Goal: Check status: Check status

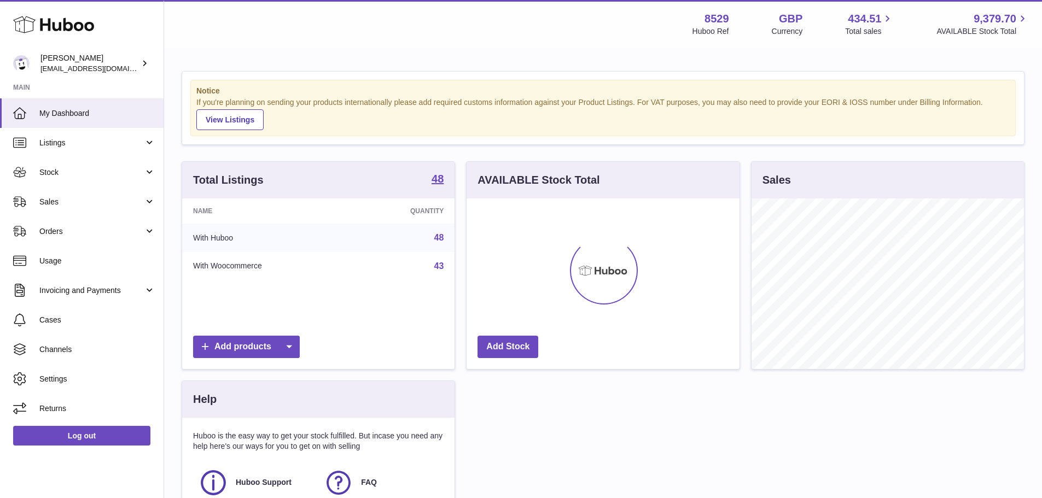
scroll to position [171, 273]
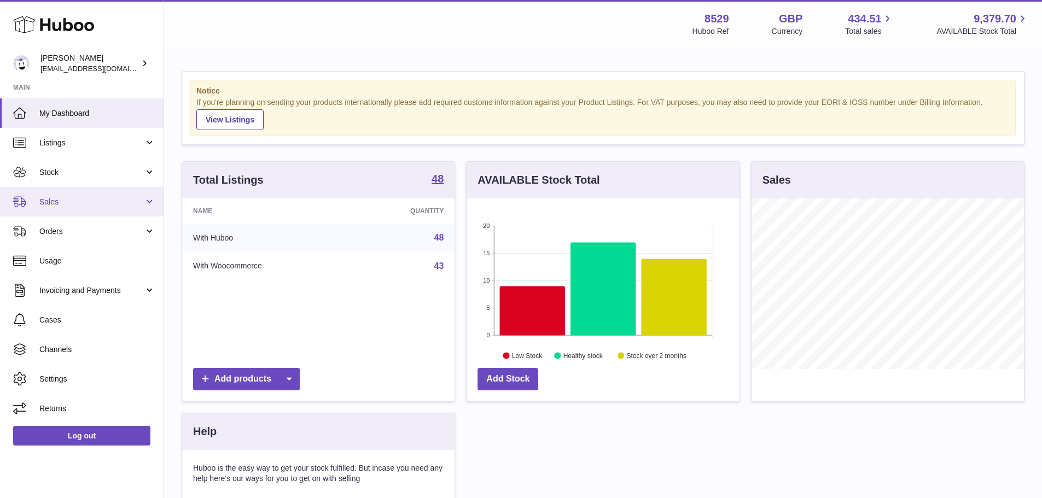
click at [73, 200] on span "Sales" at bounding box center [91, 202] width 104 height 10
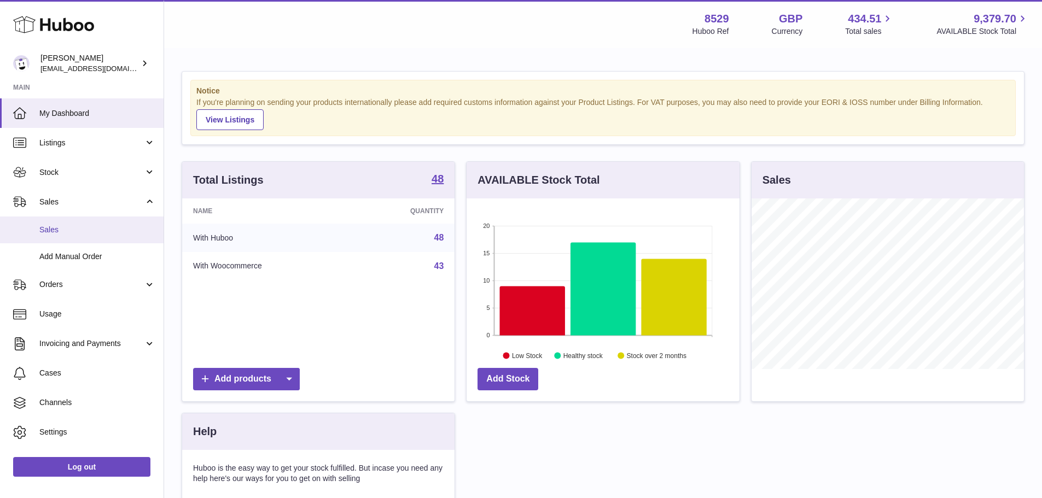
click at [72, 237] on link "Sales" at bounding box center [82, 230] width 164 height 27
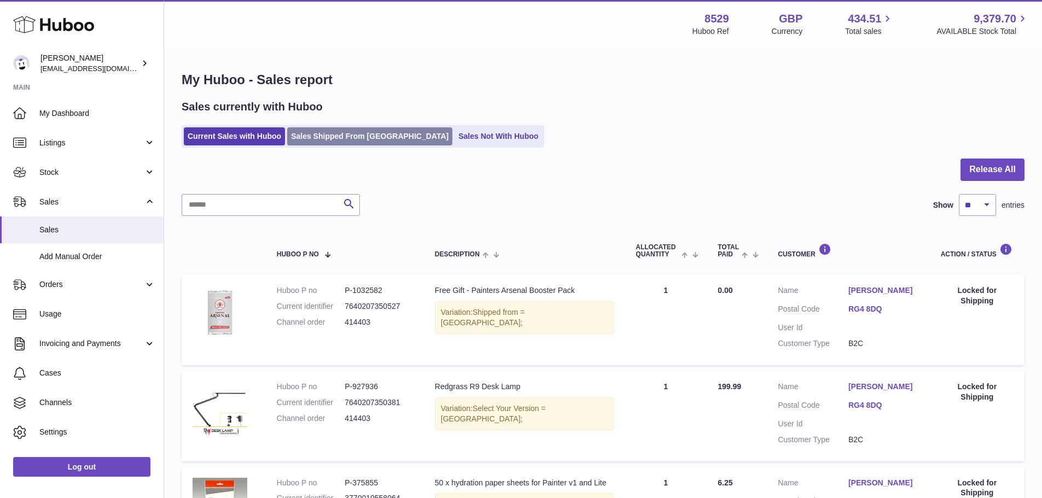
click at [309, 137] on link "Sales Shipped From [GEOGRAPHIC_DATA]" at bounding box center [369, 136] width 165 height 18
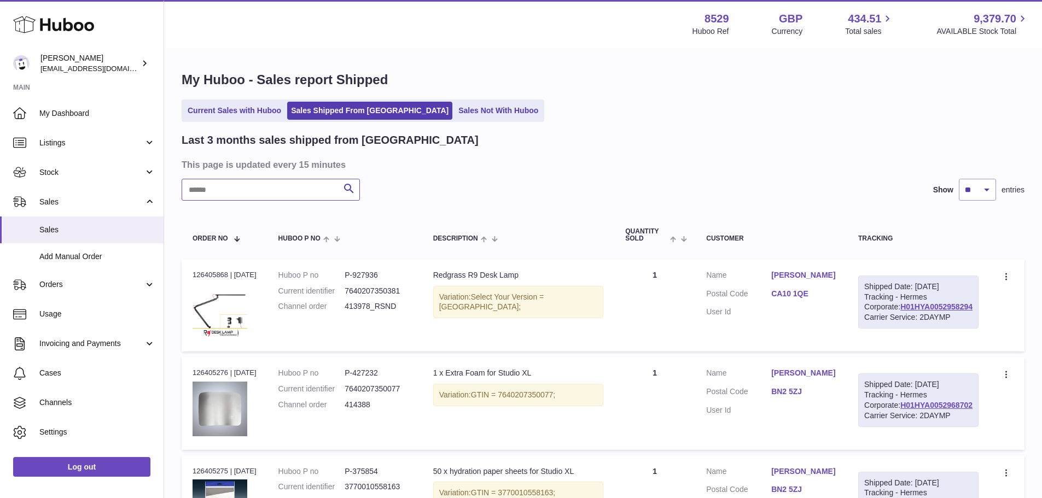
paste input "******"
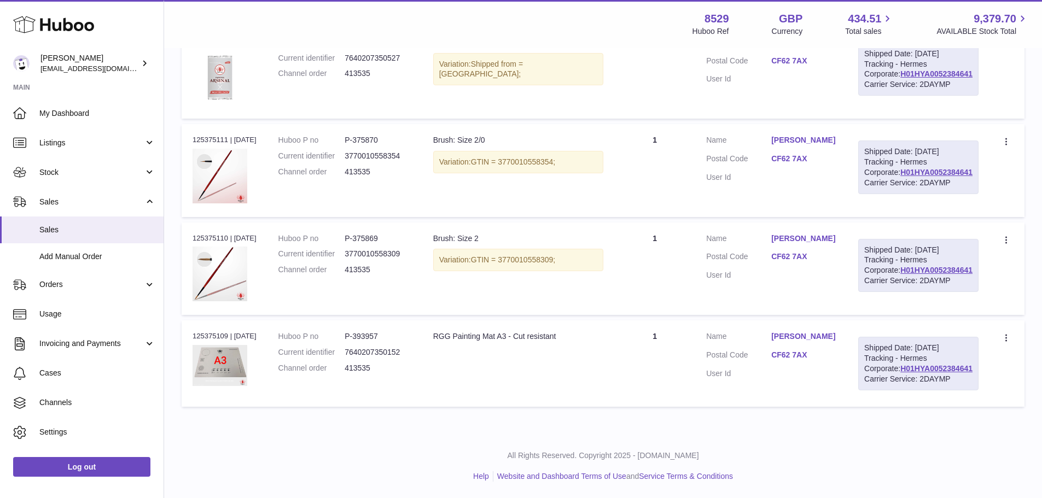
scroll to position [283, 0]
type input "******"
click at [194, 341] on div "Order no 125375109 | 24th Sep" at bounding box center [225, 337] width 64 height 10
copy div "125375109"
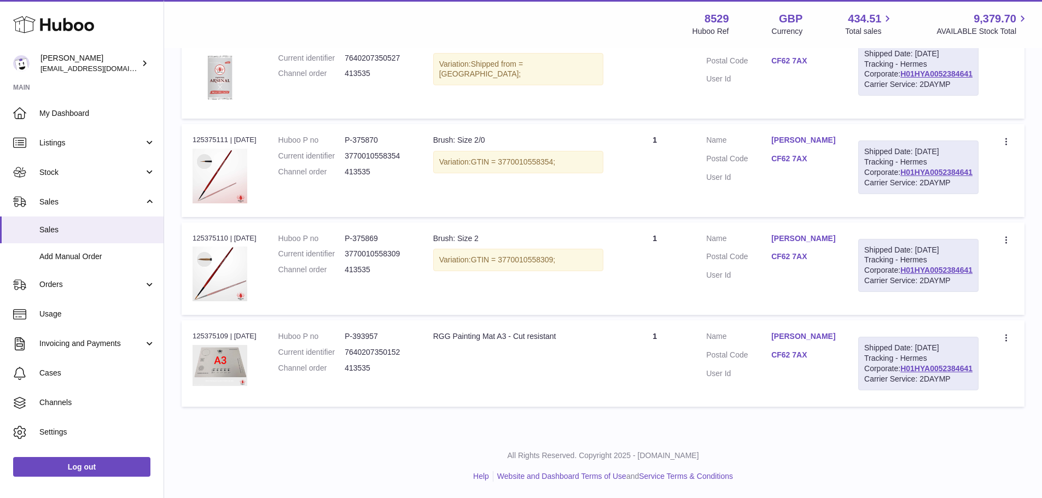
click at [604, 313] on td "Description Brush: Size 2 Variation: GTIN = 3770010558309;" at bounding box center [518, 269] width 193 height 92
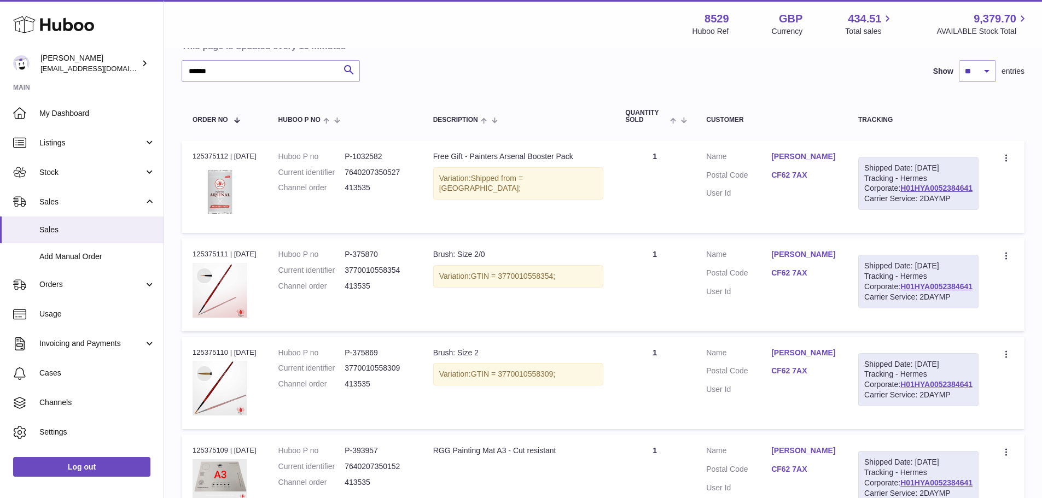
scroll to position [173, 0]
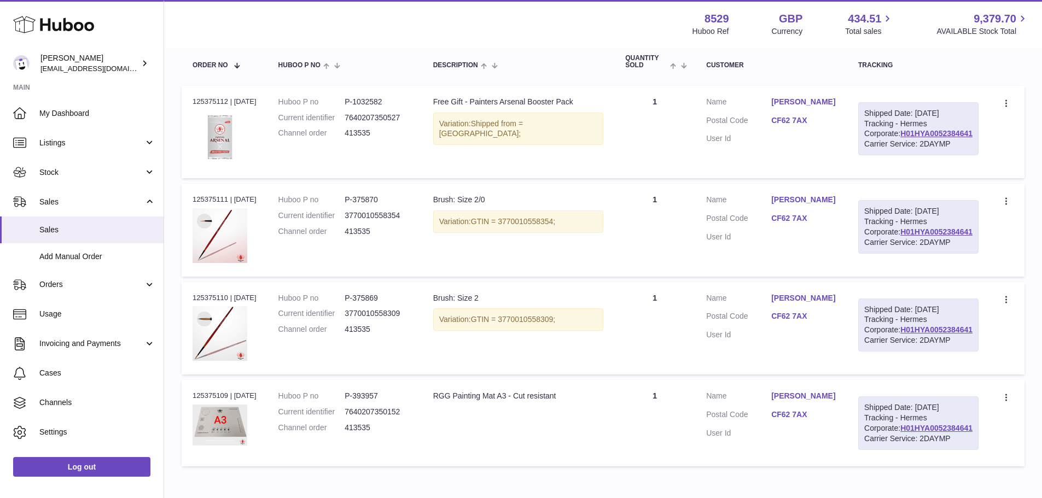
drag, startPoint x: 612, startPoint y: 348, endPoint x: 597, endPoint y: 399, distance: 53.1
click at [597, 375] on td "Description Brush: Size 2 Variation: GTIN = 3770010558309;" at bounding box center [518, 328] width 193 height 92
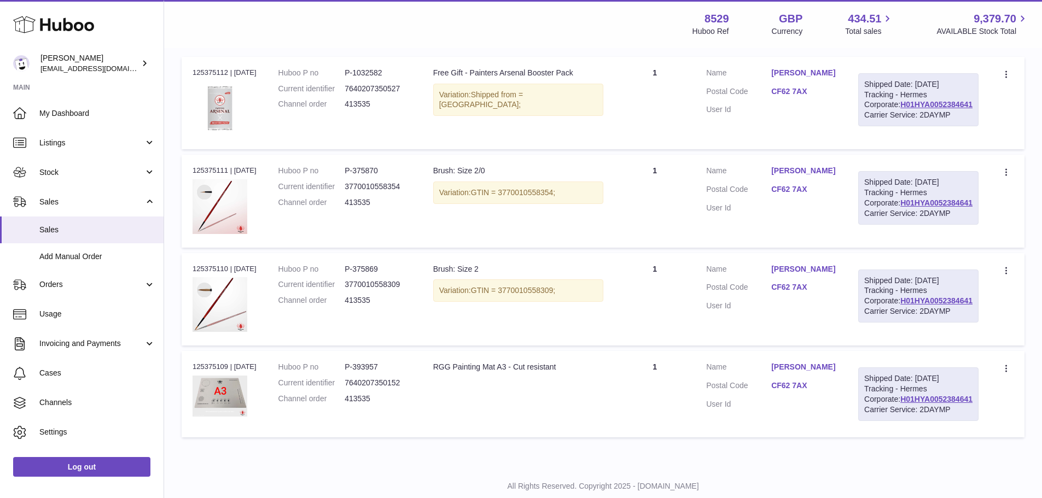
scroll to position [228, 0]
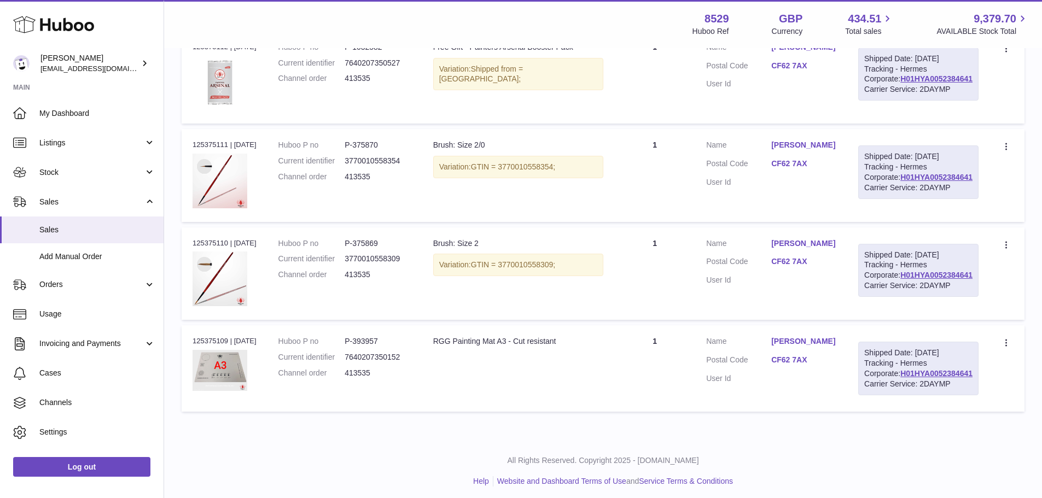
click at [565, 222] on td "Description Brush: Size 2/0 Variation: GTIN = 3770010558354;" at bounding box center [518, 175] width 193 height 92
click at [573, 222] on td "Description Brush: Size 2/0 Variation: GTIN = 3770010558354;" at bounding box center [518, 175] width 193 height 92
click at [556, 171] on span "GTIN = 3770010558354;" at bounding box center [513, 166] width 85 height 9
